Goal: Information Seeking & Learning: Learn about a topic

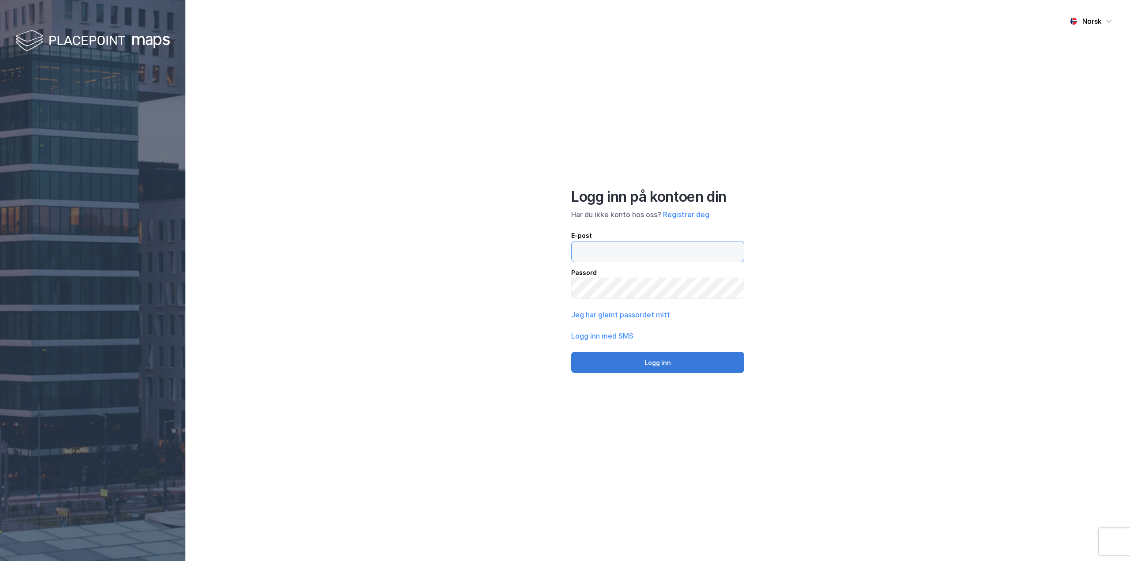
type input "[EMAIL_ADDRESS][DOMAIN_NAME]"
click at [656, 354] on button "Logg inn" at bounding box center [657, 362] width 173 height 21
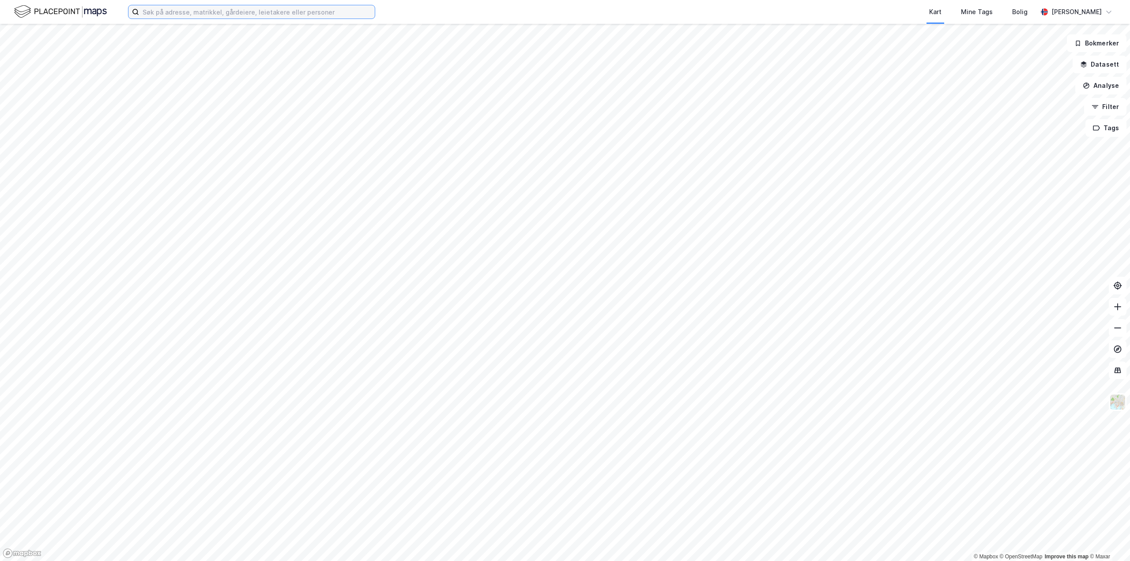
click at [201, 14] on input at bounding box center [257, 11] width 236 height 13
paste input "Stålfjæra 7"
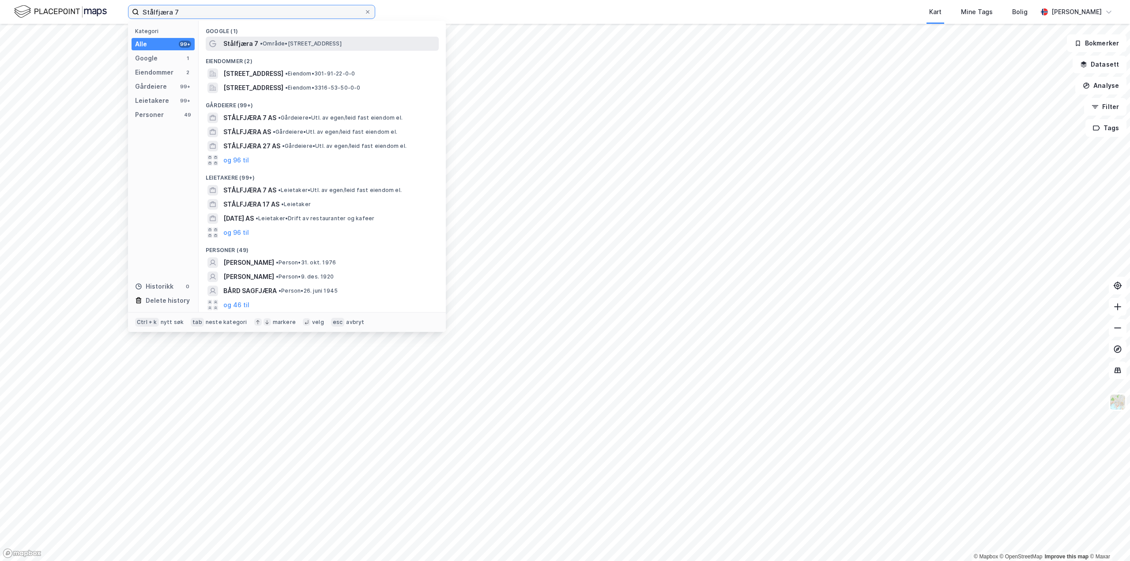
type input "Stålfjæra 7"
click at [246, 42] on span "Stålfjæra 7" at bounding box center [240, 43] width 35 height 11
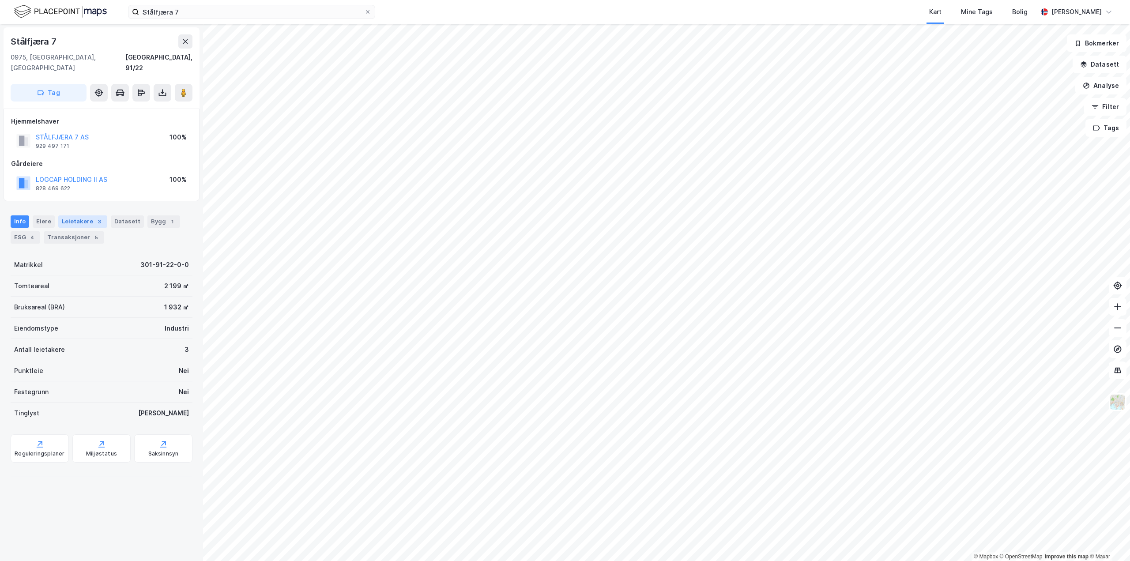
click at [80, 215] on div "Leietakere 3" at bounding box center [82, 221] width 49 height 12
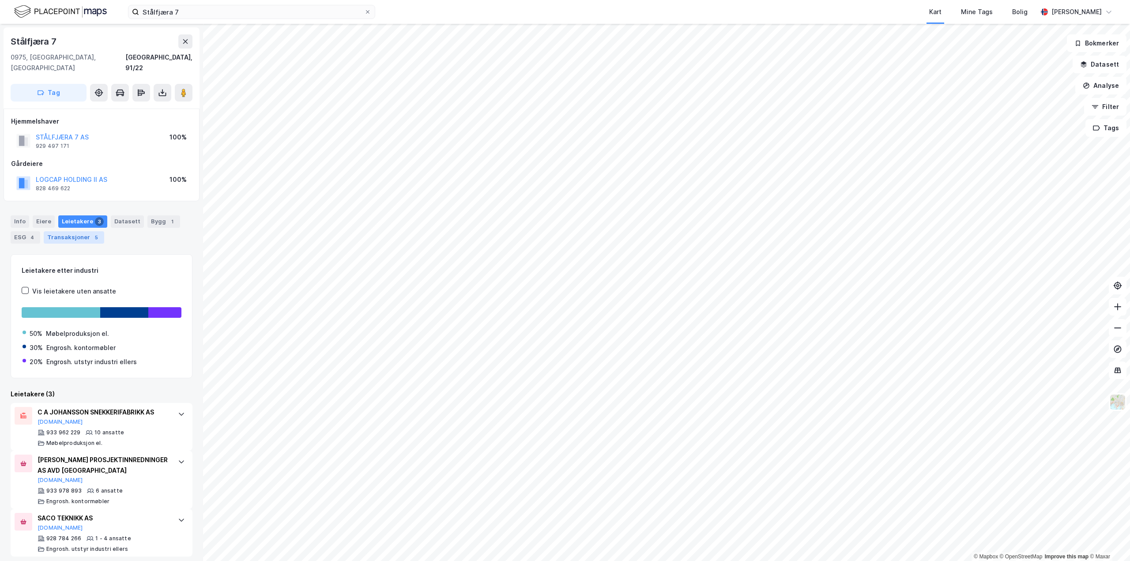
click at [85, 231] on div "Transaksjoner 5" at bounding box center [74, 237] width 60 height 12
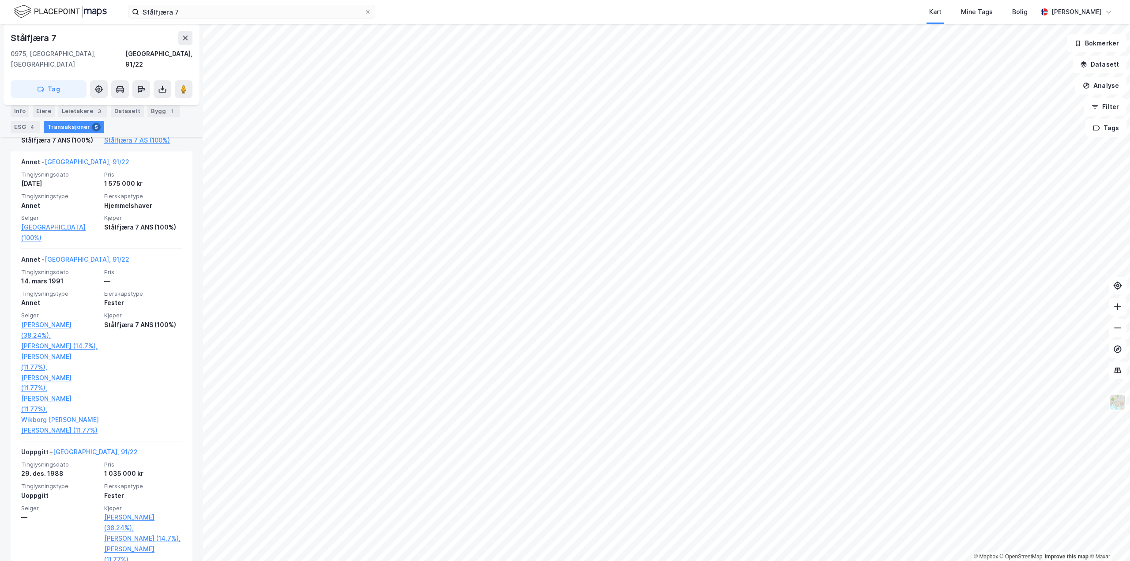
scroll to position [473, 0]
